Goal: Task Accomplishment & Management: Manage account settings

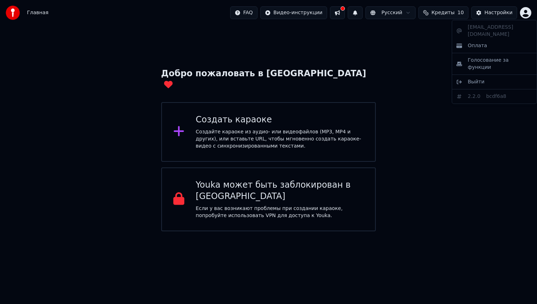
click at [526, 15] on html "Главная FAQ Видео-инструкции Русский Кредиты 10 Настройки Добро пожаловать в Yo…" at bounding box center [268, 115] width 537 height 231
click at [485, 42] on span "Оплата" at bounding box center [476, 45] width 19 height 7
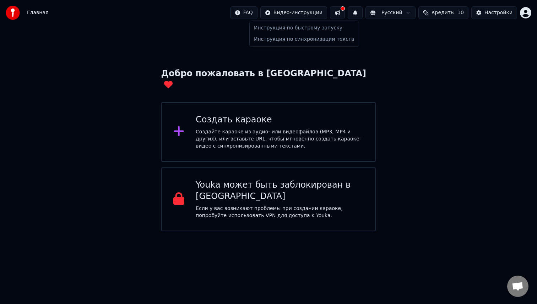
click at [289, 15] on html "Главная FAQ Видео-инструкции Русский Кредиты 10 Настройки Добро пожаловать в Yo…" at bounding box center [268, 115] width 537 height 231
click at [289, 25] on div "Инструкция по быстрому запуску" at bounding box center [304, 27] width 106 height 11
click at [409, 12] on html "Главная FAQ Видео-инструкции Русский Кредиты 10 Настройки Добро пожаловать в Yo…" at bounding box center [268, 115] width 537 height 231
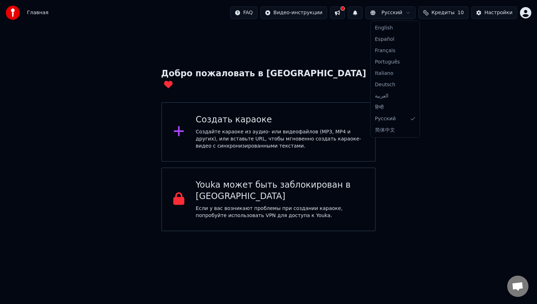
click at [328, 42] on html "Главная FAQ Видео-инструкции Русский Кредиты 10 Настройки Добро пожаловать в Yo…" at bounding box center [268, 115] width 537 height 231
click at [358, 14] on button at bounding box center [355, 12] width 15 height 13
click at [526, 13] on html "Главная FAQ Видео-инструкции Русский Кредиты 10 Настройки Добро пожаловать в Yo…" at bounding box center [268, 115] width 537 height 231
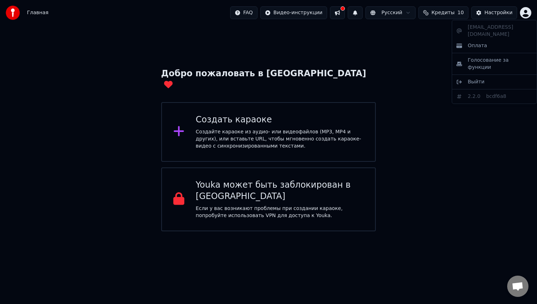
click at [434, 102] on html "Главная FAQ Видео-инструкции Русский Кредиты 10 Настройки Добро пожаловать в Yo…" at bounding box center [268, 115] width 537 height 231
click at [15, 11] on img at bounding box center [13, 13] width 14 height 14
click at [13, 11] on img at bounding box center [13, 13] width 14 height 14
click at [219, 180] on div "Youka может быть заблокирован в России" at bounding box center [280, 191] width 168 height 23
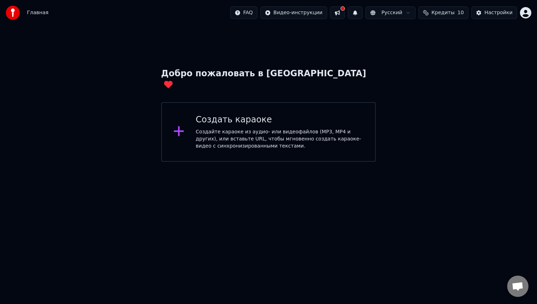
click at [263, 162] on html "Главная FAQ Видео-инструкции Русский Кредиты 10 Настройки Добро пожаловать в Yo…" at bounding box center [268, 81] width 537 height 162
click at [252, 13] on html "Главная FAQ Видео-инструкции Русский Кредиты 10 Настройки Добро пожаловать в Yo…" at bounding box center [268, 81] width 537 height 162
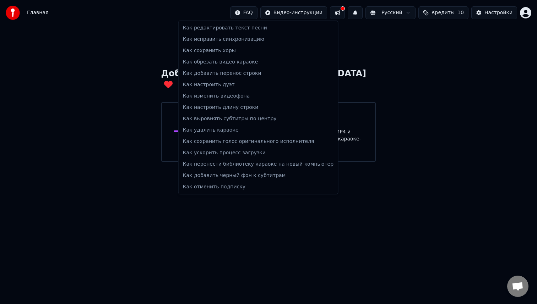
click at [420, 105] on html "Главная FAQ Видео-инструкции Русский Кредиты 10 Настройки Добро пожаловать в Yo…" at bounding box center [268, 81] width 537 height 162
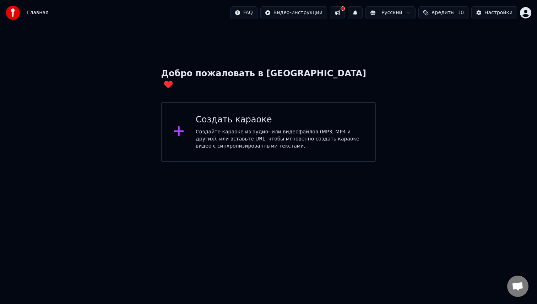
click at [11, 12] on img at bounding box center [13, 13] width 14 height 14
click at [30, 11] on span "Главная" at bounding box center [37, 12] width 21 height 7
click at [525, 11] on html "Главная FAQ Видео-инструкции Русский Кредиты 10 Настройки Добро пожаловать в Yo…" at bounding box center [268, 81] width 537 height 162
click at [529, 6] on html "Главная FAQ Видео-инструкции Русский Кредиты 10 Настройки Добро пожаловать в Yo…" at bounding box center [268, 81] width 537 height 162
click at [443, 12] on span "Кредиты" at bounding box center [442, 12] width 23 height 7
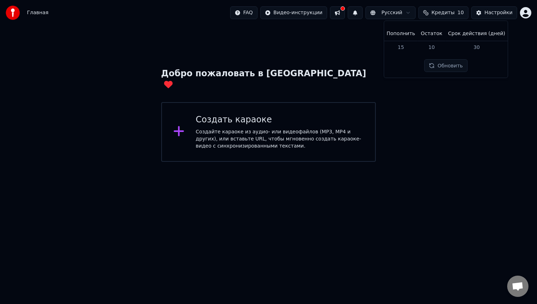
click at [434, 67] on button "Обновить" at bounding box center [445, 65] width 43 height 13
click at [401, 15] on html "Главная FAQ Видео-инструкции Русский Кредиты 10 Настройки Добро пожаловать в Yo…" at bounding box center [268, 81] width 537 height 162
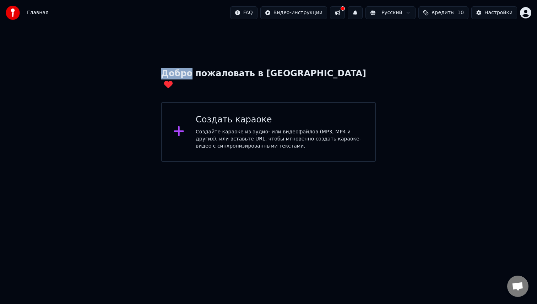
click at [401, 15] on html "Главная FAQ Видео-инструкции Русский Кредиты 10 Настройки Добро пожаловать в Yo…" at bounding box center [268, 81] width 537 height 162
click at [511, 286] on span "Открытый чат" at bounding box center [517, 286] width 21 height 21
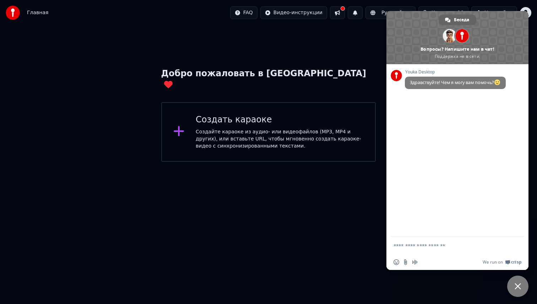
click at [267, 39] on div "Добро пожаловать в Youka Создать караоке Создайте караоке из аудио- или видеофа…" at bounding box center [268, 94] width 537 height 136
click at [514, 285] on span "Закрыть чат" at bounding box center [517, 286] width 21 height 21
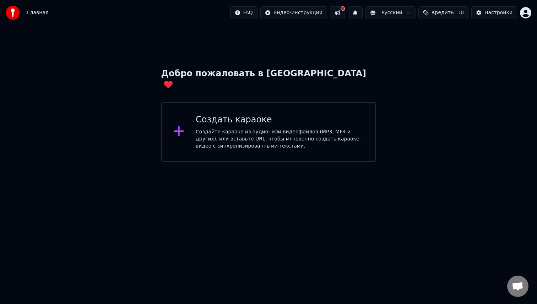
click at [343, 13] on button at bounding box center [337, 12] width 15 height 13
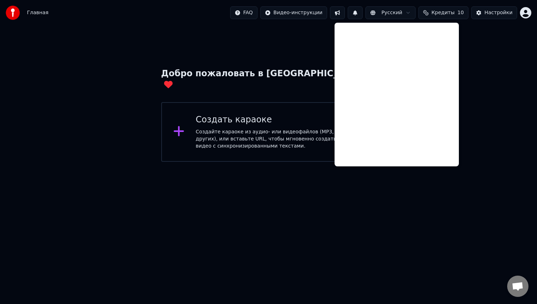
click at [314, 39] on div "Добро пожаловать в Youka Создать караоке Создайте караоке из аудио- или видеофа…" at bounding box center [268, 94] width 537 height 136
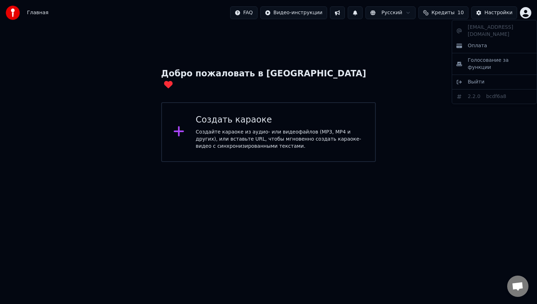
click at [523, 11] on html "Главная FAQ Видео-инструкции Русский Кредиты 10 Настройки Добро пожаловать в Yo…" at bounding box center [268, 81] width 537 height 162
click at [478, 78] on span "Выйти" at bounding box center [475, 81] width 17 height 7
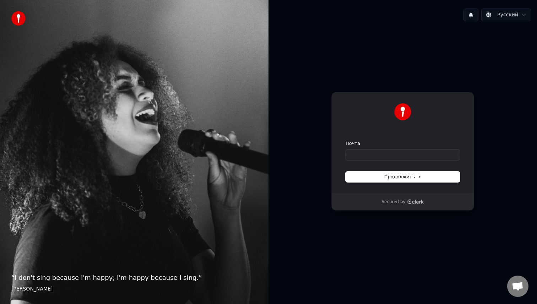
click at [403, 177] on span "Продолжить" at bounding box center [402, 177] width 37 height 6
click at [352, 236] on div "Продолжить с помощью Google или Почта Продолжить Secured by" at bounding box center [402, 151] width 268 height 248
click at [360, 155] on input "Почта" at bounding box center [402, 154] width 114 height 11
click at [392, 176] on span "Продолжить" at bounding box center [402, 177] width 37 height 6
type input "**********"
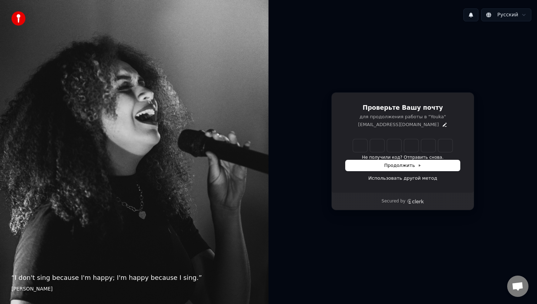
click at [361, 144] on input "Enter verification code" at bounding box center [402, 145] width 99 height 13
type input "******"
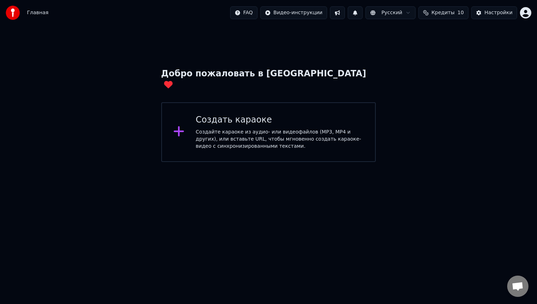
click at [524, 13] on html "Главная FAQ Видео-инструкции Русский Кредиты 10 Настройки Добро пожаловать в Yo…" at bounding box center [268, 81] width 537 height 162
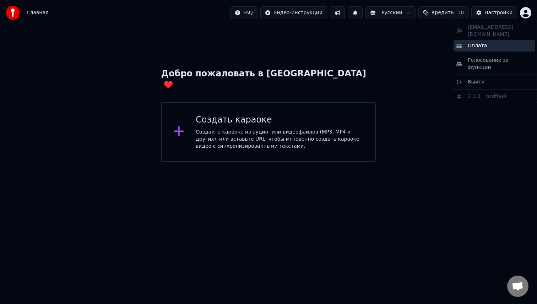
click at [481, 42] on span "Оплата" at bounding box center [476, 45] width 19 height 7
